Goal: Task Accomplishment & Management: Manage account settings

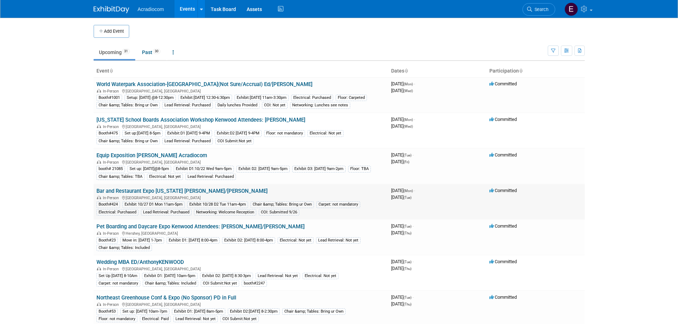
click at [143, 194] on link "Bar and Restaurant Expo [US_STATE] [PERSON_NAME]/[PERSON_NAME]" at bounding box center [181, 191] width 171 height 6
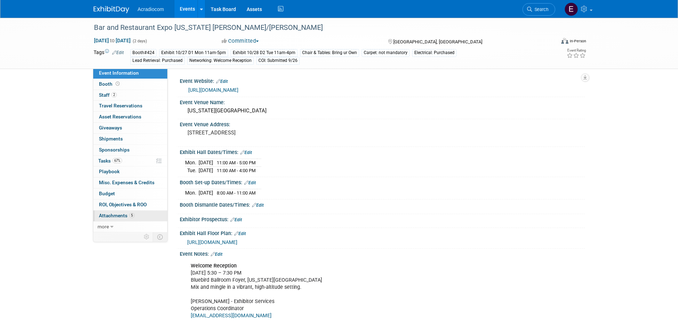
click at [117, 214] on span "Attachments 5" at bounding box center [117, 216] width 36 height 6
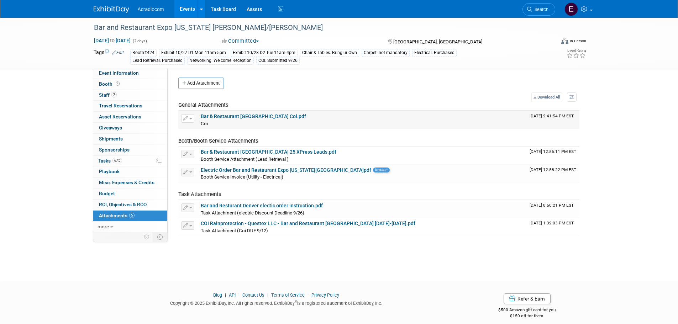
click at [193, 117] on button "button" at bounding box center [187, 118] width 13 height 9
click at [211, 155] on button "Delete Attachment" at bounding box center [213, 155] width 56 height 10
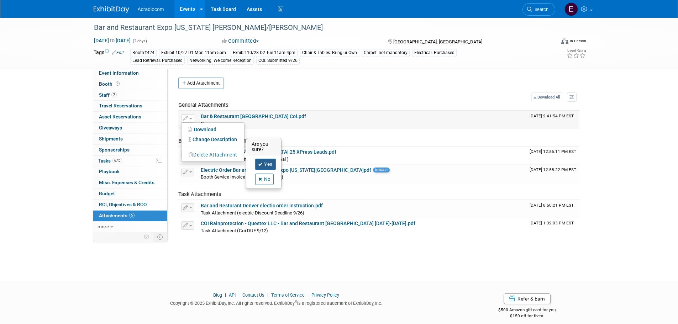
click at [261, 159] on link "Yes" at bounding box center [265, 164] width 21 height 11
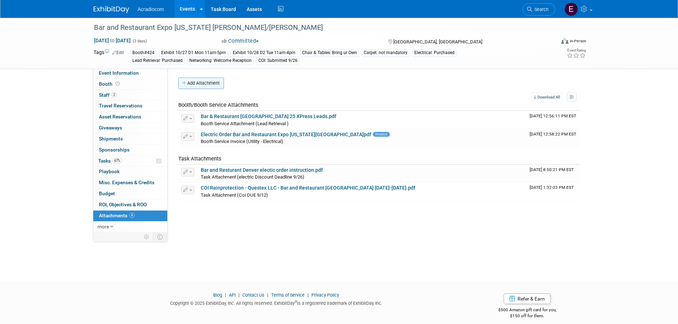
click at [215, 89] on button "Add Attachment" at bounding box center [201, 83] width 46 height 11
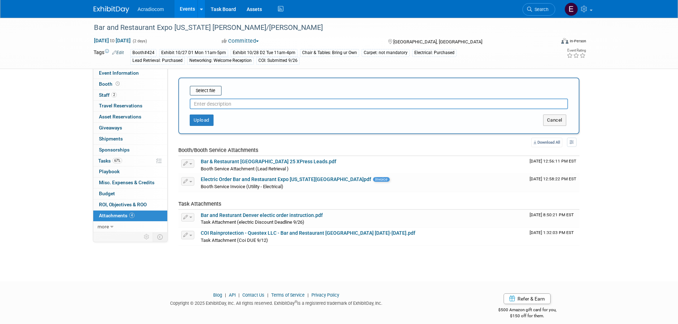
click at [224, 101] on input "text" at bounding box center [379, 104] width 378 height 11
type input "Coi"
click at [214, 92] on input "file" at bounding box center [178, 91] width 85 height 9
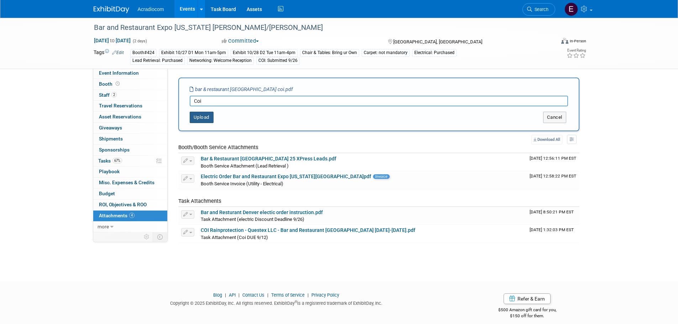
click at [206, 115] on button "Upload" at bounding box center [202, 117] width 24 height 11
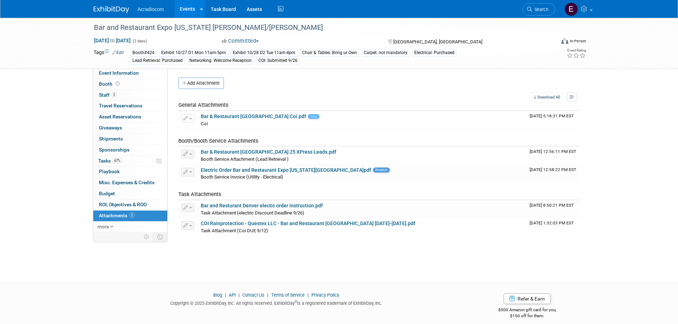
click at [126, 13] on img at bounding box center [112, 9] width 36 height 7
